Goal: Check status

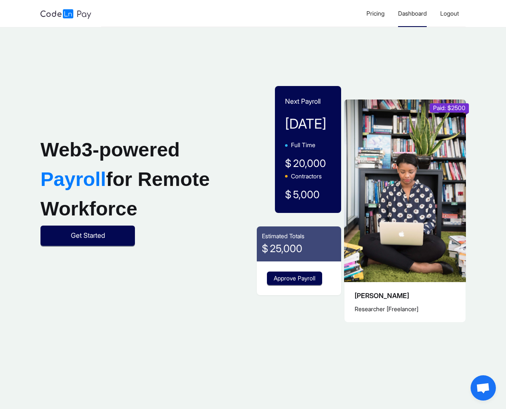
click at [414, 12] on span "Dashboard" at bounding box center [412, 13] width 29 height 7
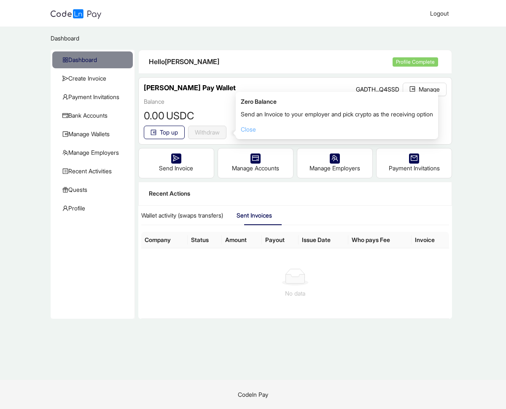
click at [254, 130] on link "Close" at bounding box center [248, 129] width 15 height 7
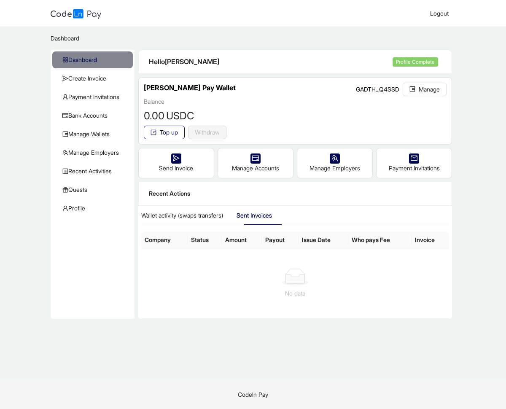
click at [179, 109] on span "USDC" at bounding box center [180, 116] width 28 height 16
click at [172, 86] on h3 "[PERSON_NAME] Pay Wallet" at bounding box center [190, 88] width 92 height 11
click at [409, 88] on icon "wallet" at bounding box center [412, 89] width 6 height 6
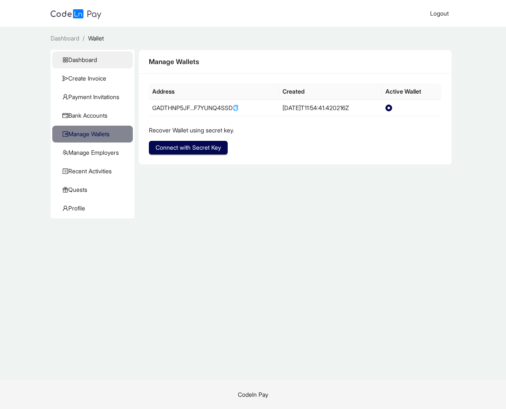
click at [95, 64] on span "Dashboard" at bounding box center [94, 59] width 64 height 17
